Goal: Information Seeking & Learning: Learn about a topic

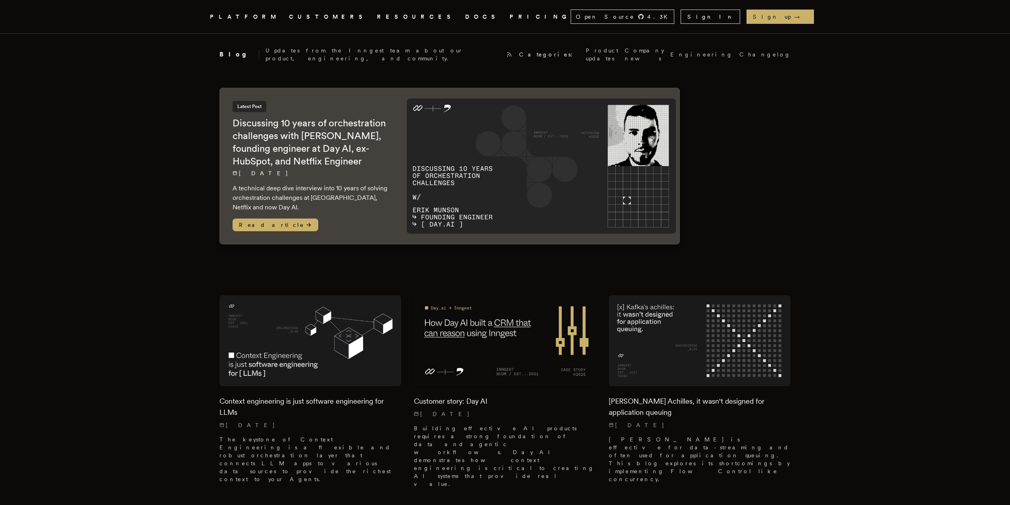
click at [465, 15] on link "DOCS" at bounding box center [482, 17] width 35 height 10
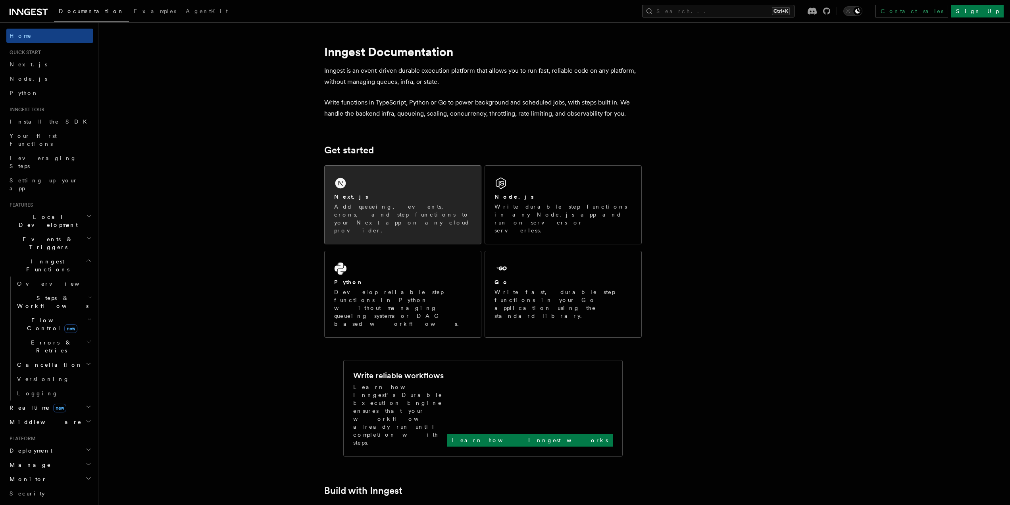
click at [356, 202] on div "Next.js Add queueing, events, crons, and step functions to your Next app on any…" at bounding box center [402, 214] width 137 height 42
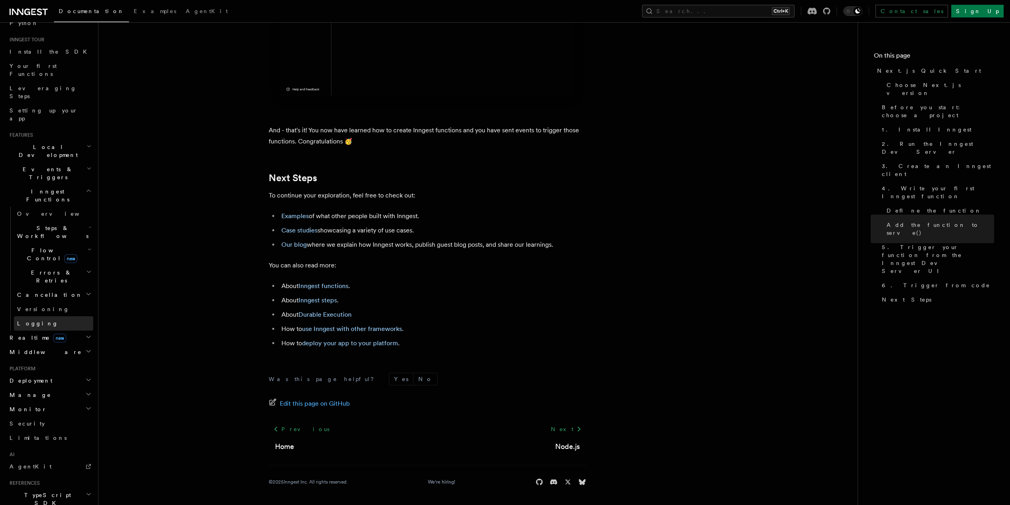
scroll to position [119, 0]
click at [49, 281] on h2 "Realtime new" at bounding box center [49, 288] width 87 height 14
click at [55, 332] on h2 "Middleware" at bounding box center [49, 339] width 87 height 14
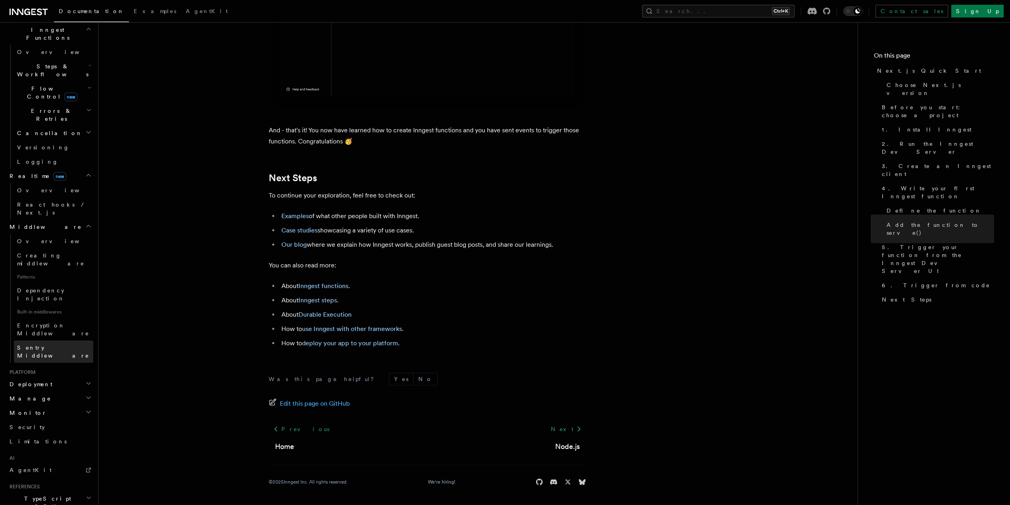
scroll to position [256, 0]
click at [37, 381] on h2 "Monitor" at bounding box center [49, 388] width 87 height 14
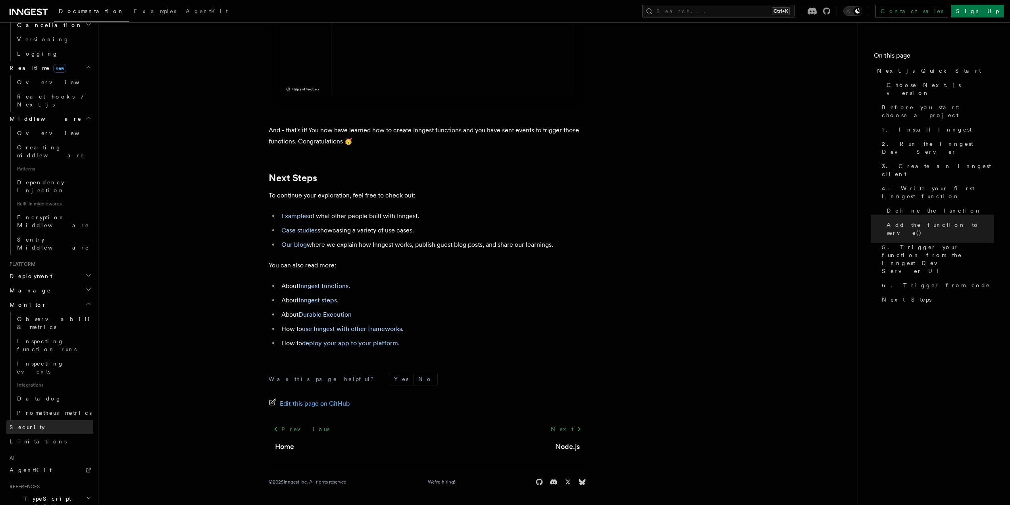
scroll to position [340, 0]
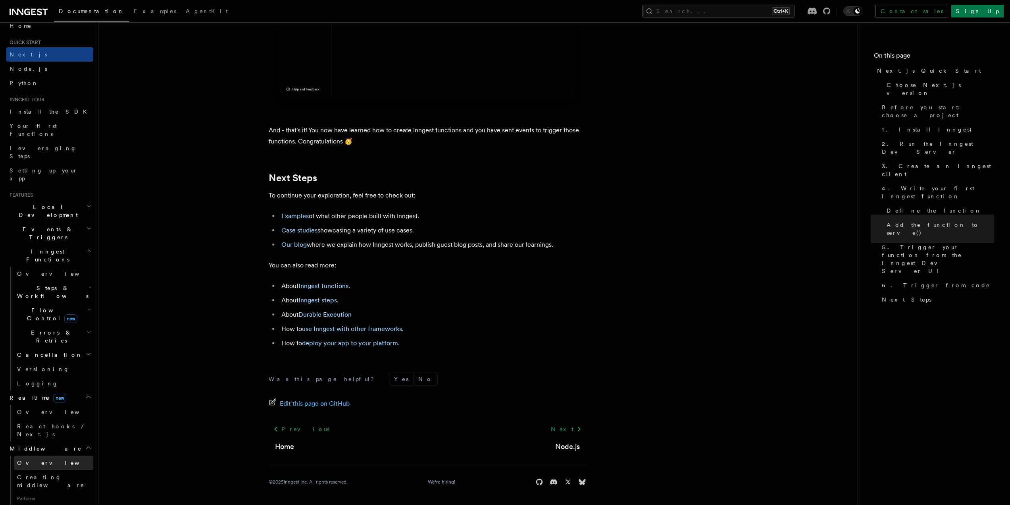
scroll to position [0, 0]
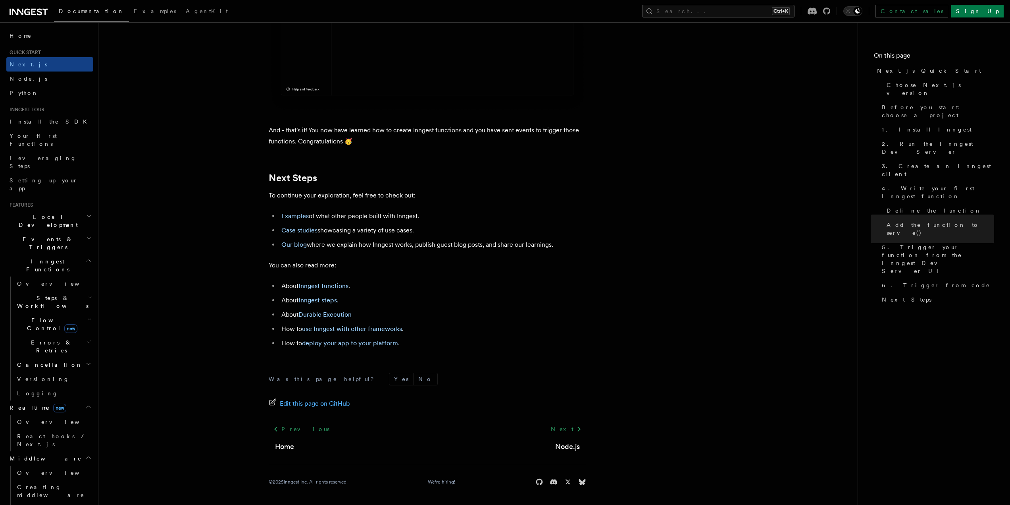
click at [29, 316] on span "Flow Control new" at bounding box center [50, 324] width 73 height 16
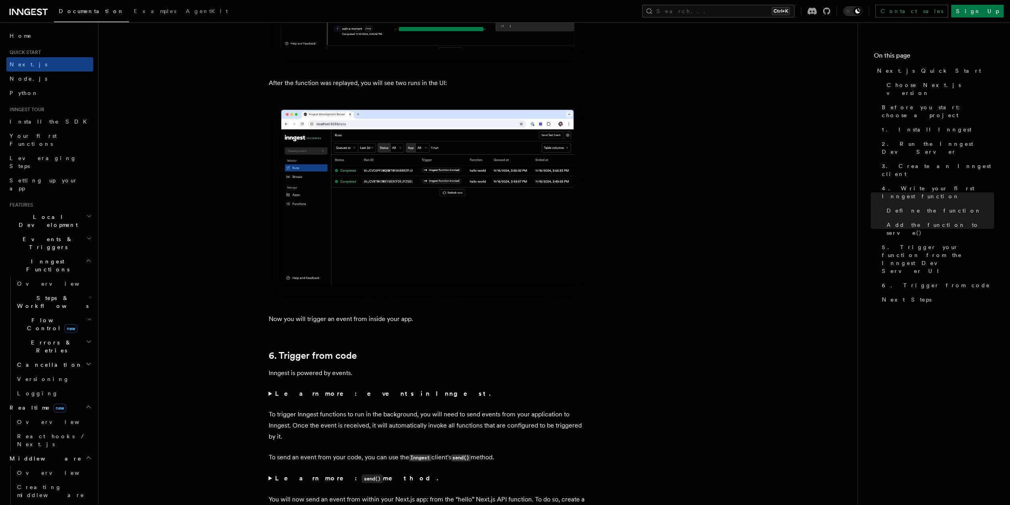
drag, startPoint x: 254, startPoint y: 214, endPoint x: 259, endPoint y: 204, distance: 10.7
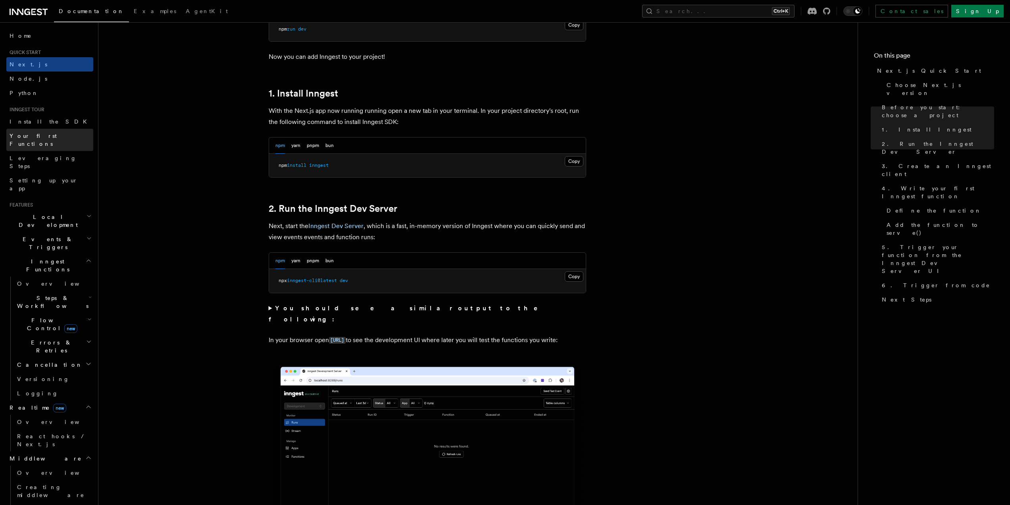
scroll to position [357, 0]
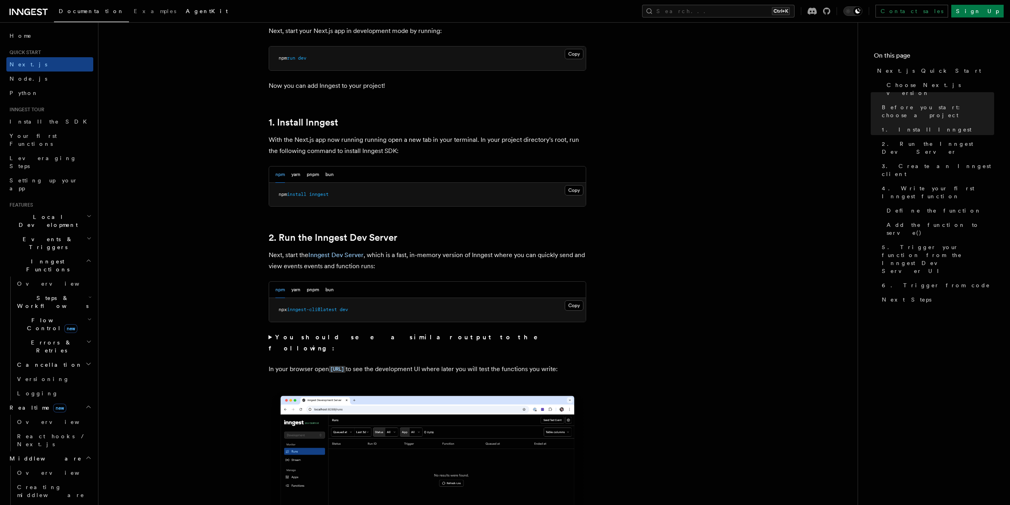
click at [186, 14] on span "AgentKit" at bounding box center [207, 11] width 42 height 6
